Goal: Task Accomplishment & Management: Use online tool/utility

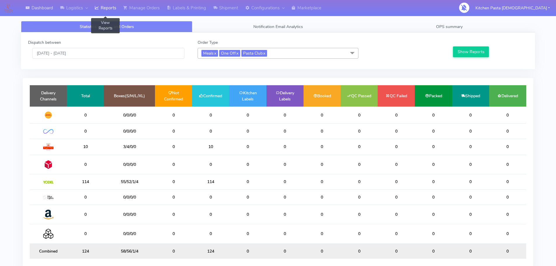
scroll to position [33, 0]
click at [212, 10] on link "Shipment" at bounding box center [226, 8] width 32 height 16
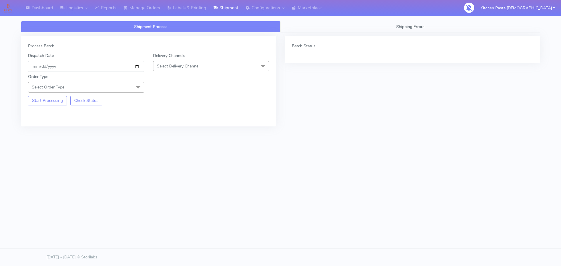
click at [204, 62] on span "Select Delivery Channel" at bounding box center [211, 66] width 116 height 10
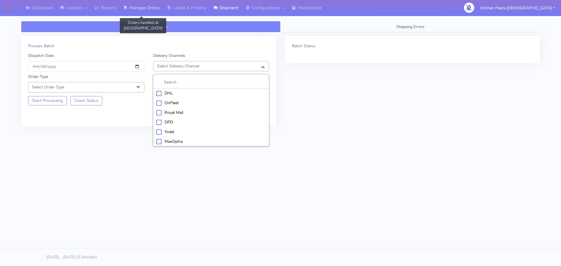
click at [158, 9] on link "Manage Orders" at bounding box center [142, 8] width 44 height 16
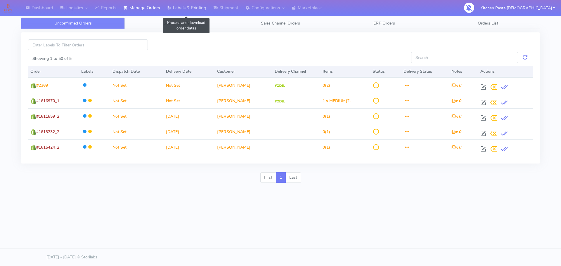
click at [181, 10] on link "Labels & Printing" at bounding box center [186, 8] width 46 height 16
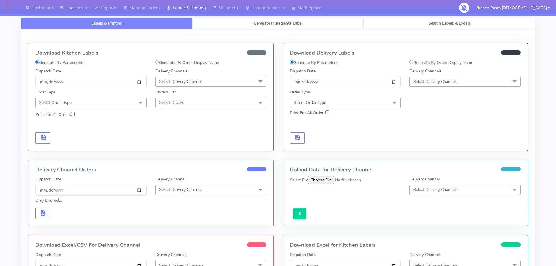
select select
click at [255, 18] on link "Generate Ingredients Label" at bounding box center [277, 23] width 171 height 11
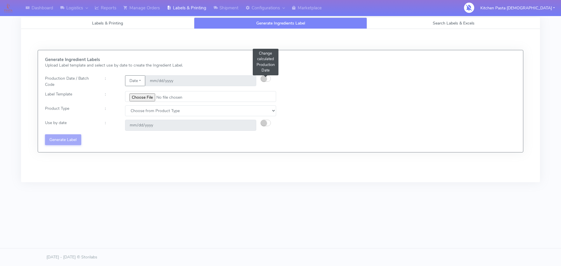
click at [263, 77] on small "button" at bounding box center [264, 79] width 6 height 6
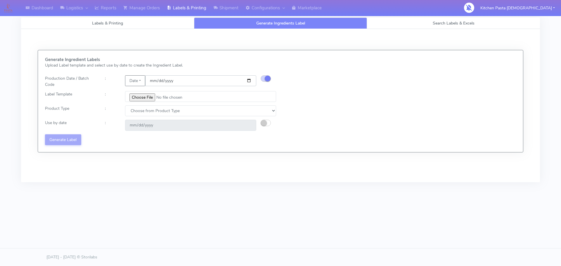
click at [246, 80] on input "2025-08-20" at bounding box center [200, 80] width 111 height 11
type input "2025-08-26"
click at [145, 98] on input "file" at bounding box center [200, 96] width 151 height 11
type input "C:\fakepath\Profiteroles V1.jpg"
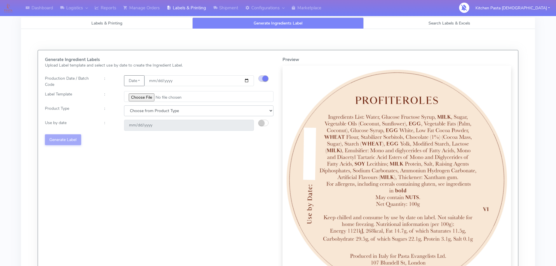
click at [261, 116] on select "Choose from Product Type ECOM ERETAIL CIRCULAR CIRC_DESERTS LASAGNE" at bounding box center [198, 110] width 149 height 11
select select "3"
click at [124, 105] on select "Choose from Product Type ECOM ERETAIL CIRCULAR CIRC_DESERTS LASAGNE" at bounding box center [198, 110] width 149 height 11
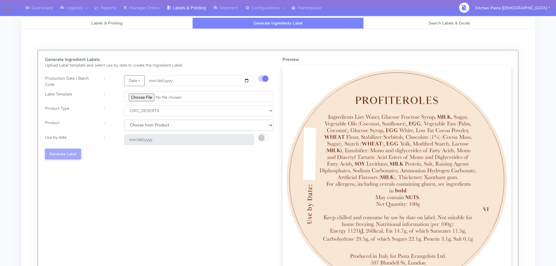
drag, startPoint x: 186, startPoint y: 131, endPoint x: 186, endPoint y: 126, distance: 5.0
click at [186, 126] on select "Choose from Product CLASSIC_TIRAMISU CREMA_AMARENA PROFITEROLES" at bounding box center [198, 125] width 149 height 11
select select "2"
click at [124, 120] on select "Choose from Product CLASSIC_TIRAMISU CREMA_AMARENA PROFITEROLES" at bounding box center [198, 125] width 149 height 11
click at [263, 136] on small "button" at bounding box center [262, 138] width 6 height 6
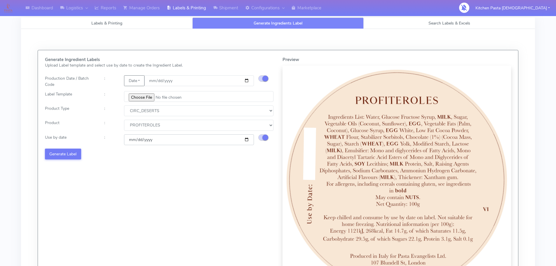
click at [245, 139] on input "2025-08-23" at bounding box center [189, 139] width 130 height 11
type input "2025-08-29"
click at [75, 154] on button "Generate Label" at bounding box center [63, 154] width 36 height 11
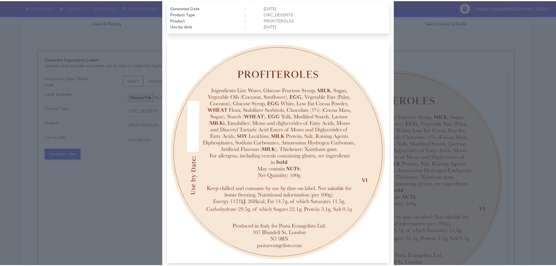
scroll to position [60, 0]
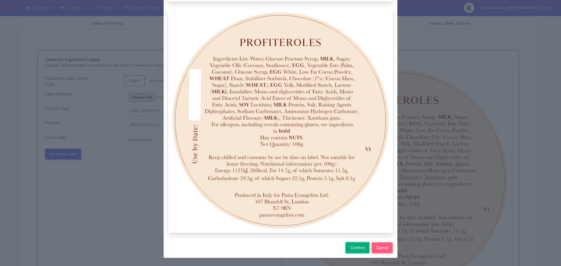
click at [358, 243] on button "Confirm" at bounding box center [357, 247] width 24 height 11
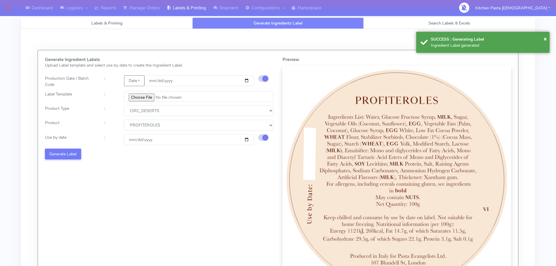
select select
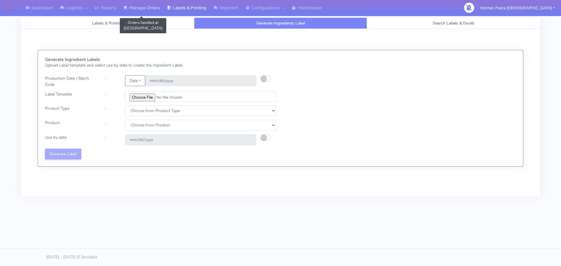
click at [133, 9] on link "Manage Orders" at bounding box center [142, 8] width 44 height 16
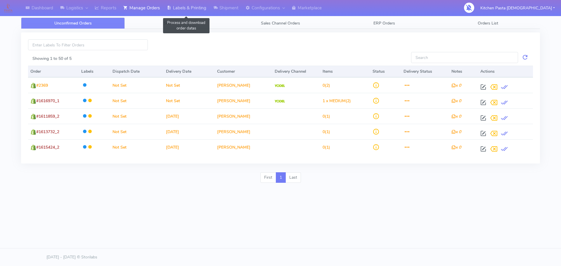
click at [183, 11] on link "Labels & Printing" at bounding box center [186, 8] width 46 height 16
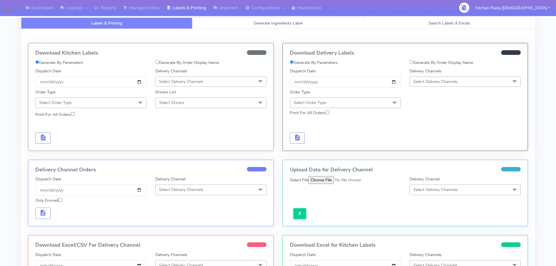
click at [230, 24] on link "Generate Ingredients Label" at bounding box center [277, 23] width 171 height 11
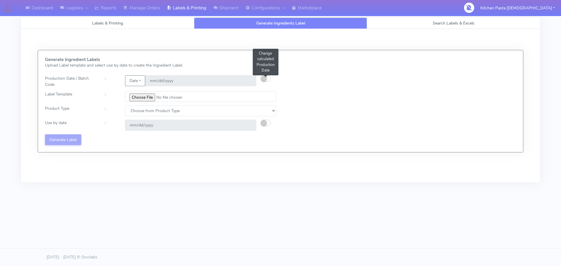
click at [269, 78] on button "button" at bounding box center [265, 78] width 10 height 6
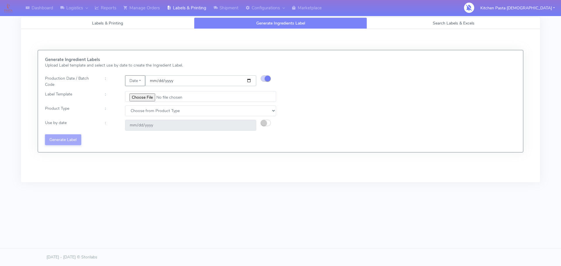
click at [249, 79] on input "2025-08-20" at bounding box center [200, 80] width 111 height 11
type input "2025-08-26"
click at [145, 102] on input "file" at bounding box center [200, 96] width 151 height 11
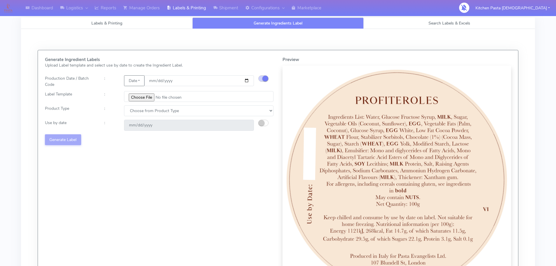
click at [448, 95] on img at bounding box center [397, 180] width 222 height 222
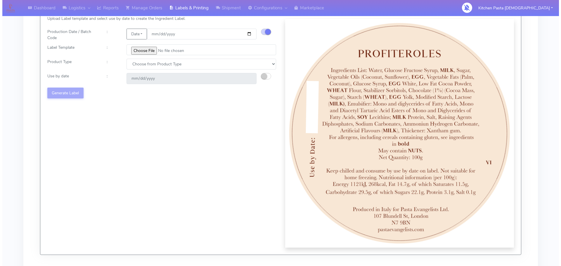
scroll to position [4, 0]
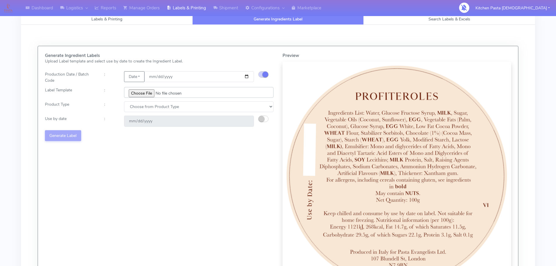
click at [146, 93] on input "file" at bounding box center [198, 92] width 149 height 11
type input "C:\fakepath\Classic Tiramisu V1.jpg"
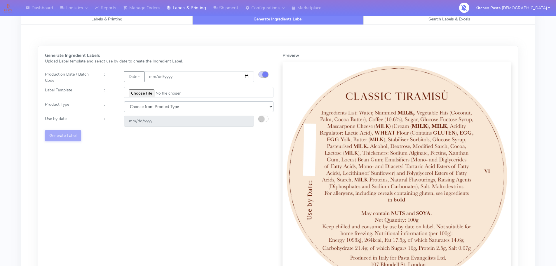
drag, startPoint x: 166, startPoint y: 105, endPoint x: 164, endPoint y: 111, distance: 6.1
click at [166, 105] on select "Choose from Product Type ECOM ERETAIL CIRCULAR CIRC_DESERTS LASAGNE" at bounding box center [198, 106] width 149 height 11
select select "3"
click at [124, 101] on select "Choose from Product Type ECOM ERETAIL CIRCULAR CIRC_DESERTS LASAGNE" at bounding box center [198, 106] width 149 height 11
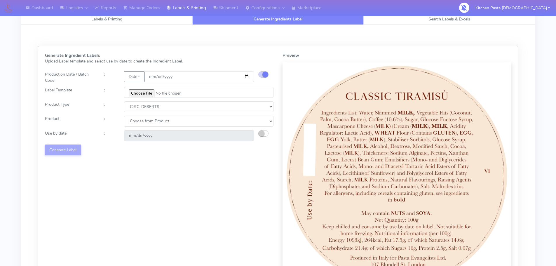
click at [175, 114] on div "Generate Ingredient Labels Upload Label template and select use by date to crea…" at bounding box center [160, 171] width 238 height 237
click at [173, 121] on select "Choose from Product CLASSIC_TIRAMISU CREMA_AMARENA PROFITEROLES" at bounding box center [198, 121] width 149 height 11
select select "0"
click at [124, 116] on select "Choose from Product CLASSIC_TIRAMISU CREMA_AMARENA PROFITEROLES" at bounding box center [198, 121] width 149 height 11
click at [264, 132] on small "button" at bounding box center [262, 134] width 6 height 6
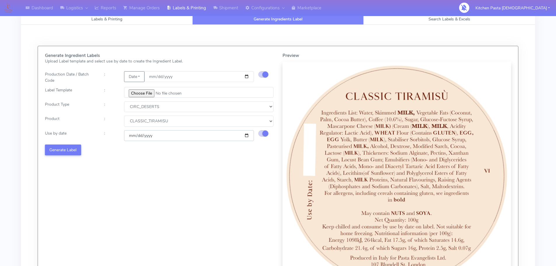
drag, startPoint x: 242, startPoint y: 136, endPoint x: 238, endPoint y: 151, distance: 15.7
click at [242, 136] on input "2025-08-23" at bounding box center [189, 135] width 130 height 11
click at [246, 134] on input "2025-08-23" at bounding box center [189, 135] width 130 height 11
type input "2025-08-29"
click at [74, 150] on button "Generate Label" at bounding box center [63, 150] width 36 height 11
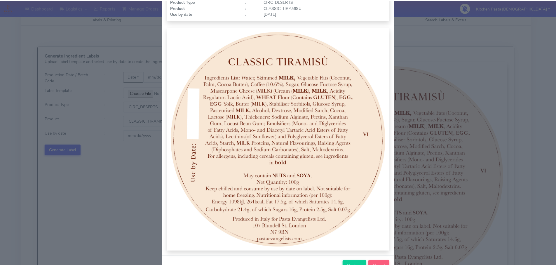
scroll to position [60, 0]
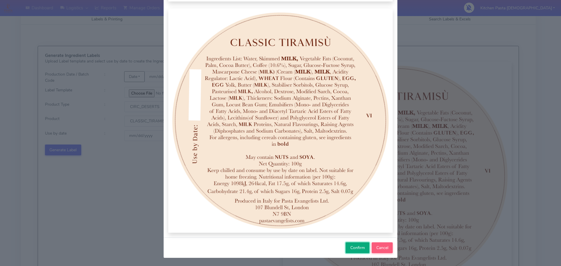
click at [354, 246] on span "Confirm" at bounding box center [357, 248] width 15 height 6
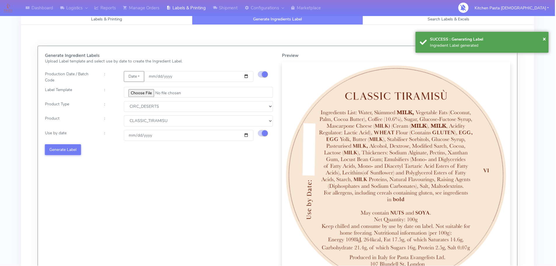
select select
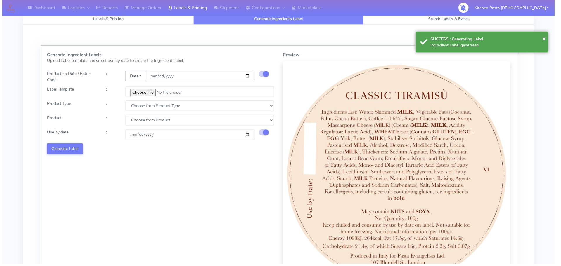
scroll to position [0, 0]
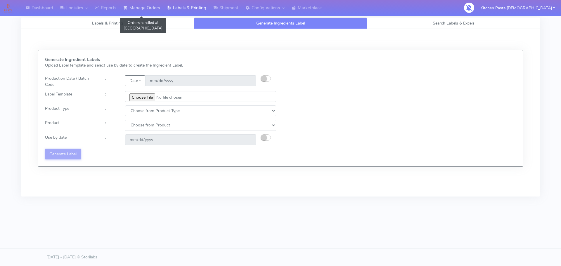
drag, startPoint x: 152, startPoint y: 11, endPoint x: 145, endPoint y: 9, distance: 7.2
click at [152, 11] on link "Manage Orders" at bounding box center [142, 8] width 44 height 16
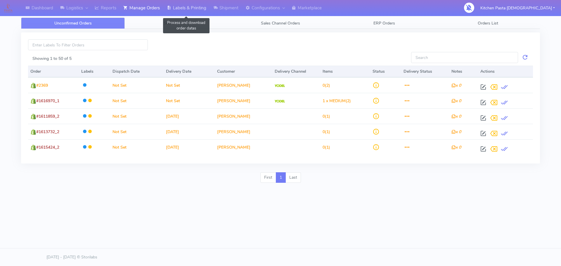
click at [189, 6] on link "Labels & Printing" at bounding box center [186, 8] width 46 height 16
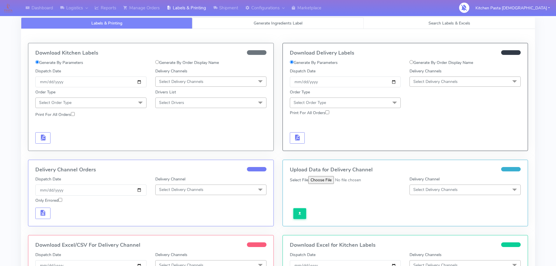
click at [289, 27] on link "Generate Ingredients Label" at bounding box center [277, 23] width 171 height 11
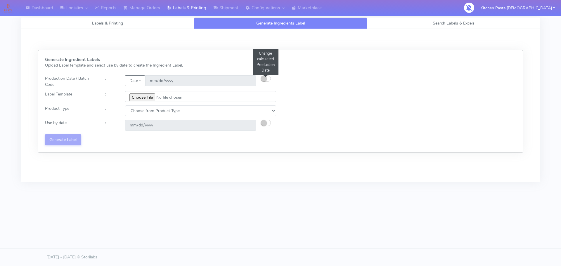
click at [262, 79] on small "button" at bounding box center [264, 79] width 6 height 6
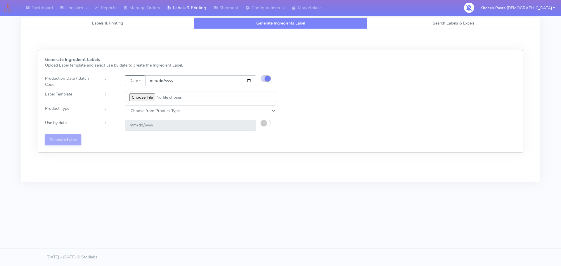
click at [250, 77] on input "2025-08-20" at bounding box center [200, 80] width 111 height 11
click at [247, 83] on input "2025-08-20" at bounding box center [200, 80] width 111 height 11
type input "2025-08-28"
click at [141, 97] on input "file" at bounding box center [200, 96] width 151 height 11
type input "C:\fakepath\Classic Tiramisu V1.jpg"
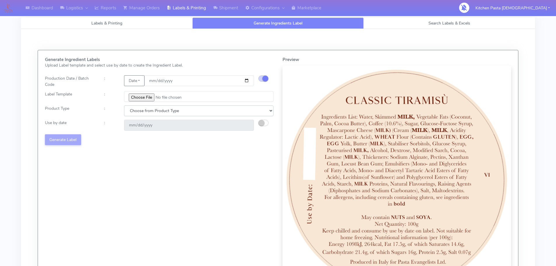
click at [200, 109] on select "Choose from Product Type ECOM ERETAIL CIRCULAR CIRC_DESERTS LASAGNE" at bounding box center [198, 110] width 149 height 11
click at [193, 112] on select "Choose from Product Type ECOM ERETAIL CIRCULAR CIRC_DESERTS LASAGNE" at bounding box center [198, 110] width 149 height 11
select select "3"
click at [124, 105] on select "Choose from Product Type ECOM ERETAIL CIRCULAR CIRC_DESERTS LASAGNE" at bounding box center [198, 110] width 149 height 11
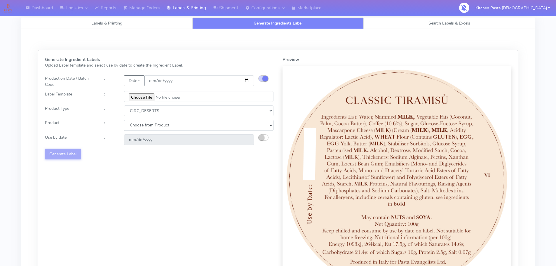
click at [178, 125] on select "Choose from Product CLASSIC_TIRAMISU CREMA_AMARENA PROFITEROLES" at bounding box center [198, 125] width 149 height 11
select select "0"
click at [124, 120] on select "Choose from Product CLASSIC_TIRAMISU CREMA_AMARENA PROFITEROLES" at bounding box center [198, 125] width 149 height 11
click at [267, 139] on button "button" at bounding box center [263, 137] width 10 height 6
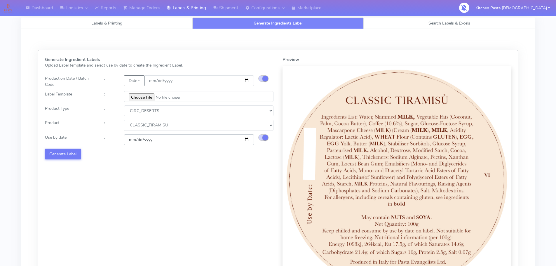
click at [246, 140] on input "2025-08-23" at bounding box center [189, 139] width 130 height 11
type input "2025-08-31"
click at [78, 157] on button "Generate Label" at bounding box center [63, 154] width 36 height 11
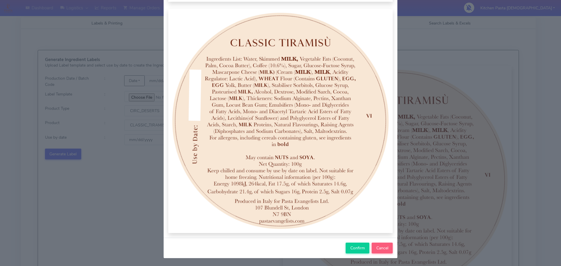
scroll to position [60, 0]
click at [361, 244] on button "Confirm" at bounding box center [357, 247] width 24 height 11
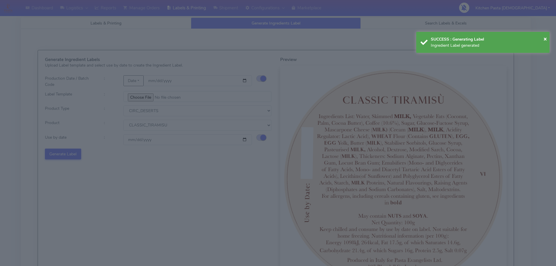
select select
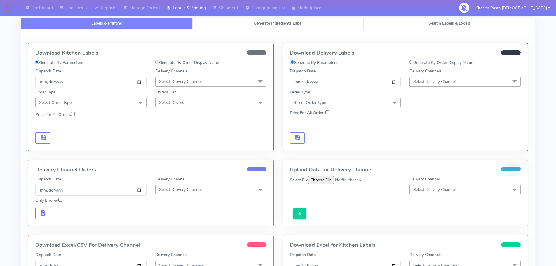
click at [270, 20] on span "Generate Ingredients Label" at bounding box center [278, 23] width 49 height 6
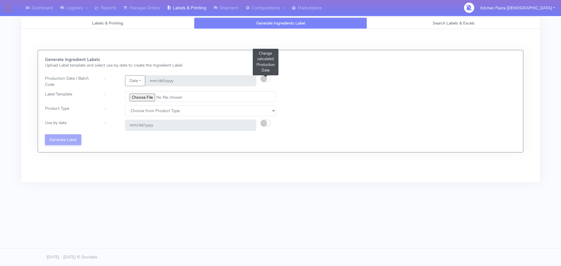
click at [262, 78] on small "button" at bounding box center [264, 79] width 6 height 6
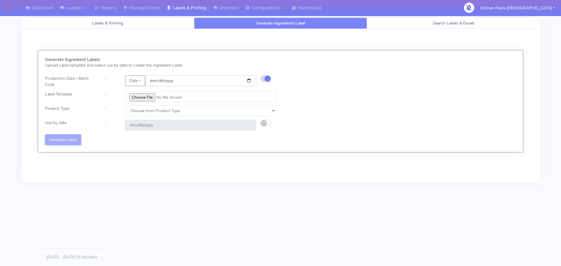
click at [248, 83] on input "2025-08-20" at bounding box center [200, 80] width 111 height 11
type input "2025-08-28"
click at [150, 99] on input "file" at bounding box center [200, 96] width 151 height 11
type input "C:\fakepath\Profiteroles V1.jpg"
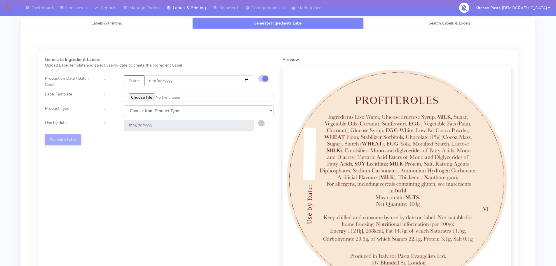
click at [192, 110] on select "Choose from Product Type ECOM ERETAIL CIRCULAR CIRC_DESERTS LASAGNE" at bounding box center [198, 110] width 149 height 11
select select "3"
click at [124, 105] on select "Choose from Product Type ECOM ERETAIL CIRCULAR CIRC_DESERTS LASAGNE" at bounding box center [198, 110] width 149 height 11
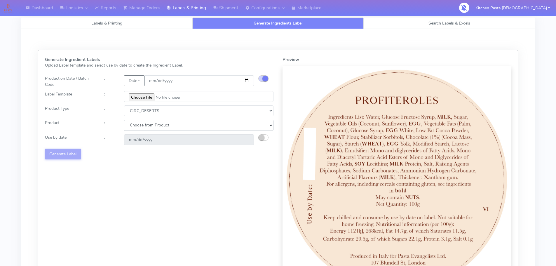
click at [166, 128] on select "Choose from Product CLASSIC_TIRAMISU CREMA_AMARENA PROFITEROLES" at bounding box center [198, 125] width 149 height 11
select select "2"
click at [124, 120] on select "Choose from Product CLASSIC_TIRAMISU CREMA_AMARENA PROFITEROLES" at bounding box center [198, 125] width 149 height 11
click at [266, 135] on button "button" at bounding box center [263, 137] width 10 height 6
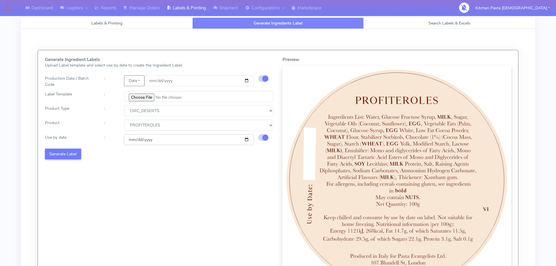
click at [248, 138] on input "2025-08-23" at bounding box center [189, 139] width 130 height 11
type input "2025-08-31"
click at [67, 156] on button "Generate Label" at bounding box center [63, 154] width 36 height 11
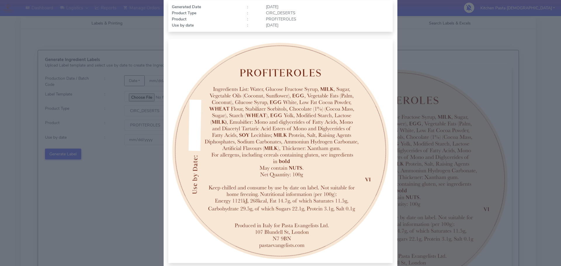
scroll to position [58, 0]
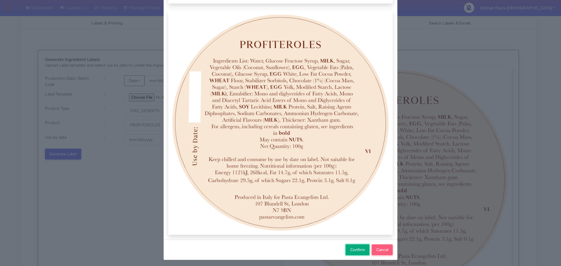
click at [356, 248] on span "Confirm" at bounding box center [357, 250] width 15 height 6
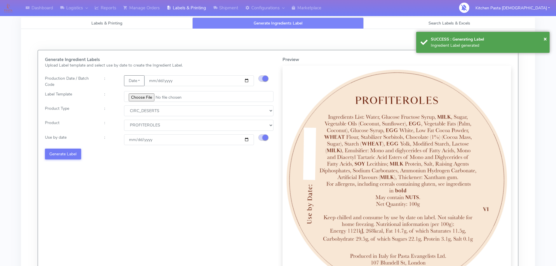
select select
